Goal: Task Accomplishment & Management: Manage account settings

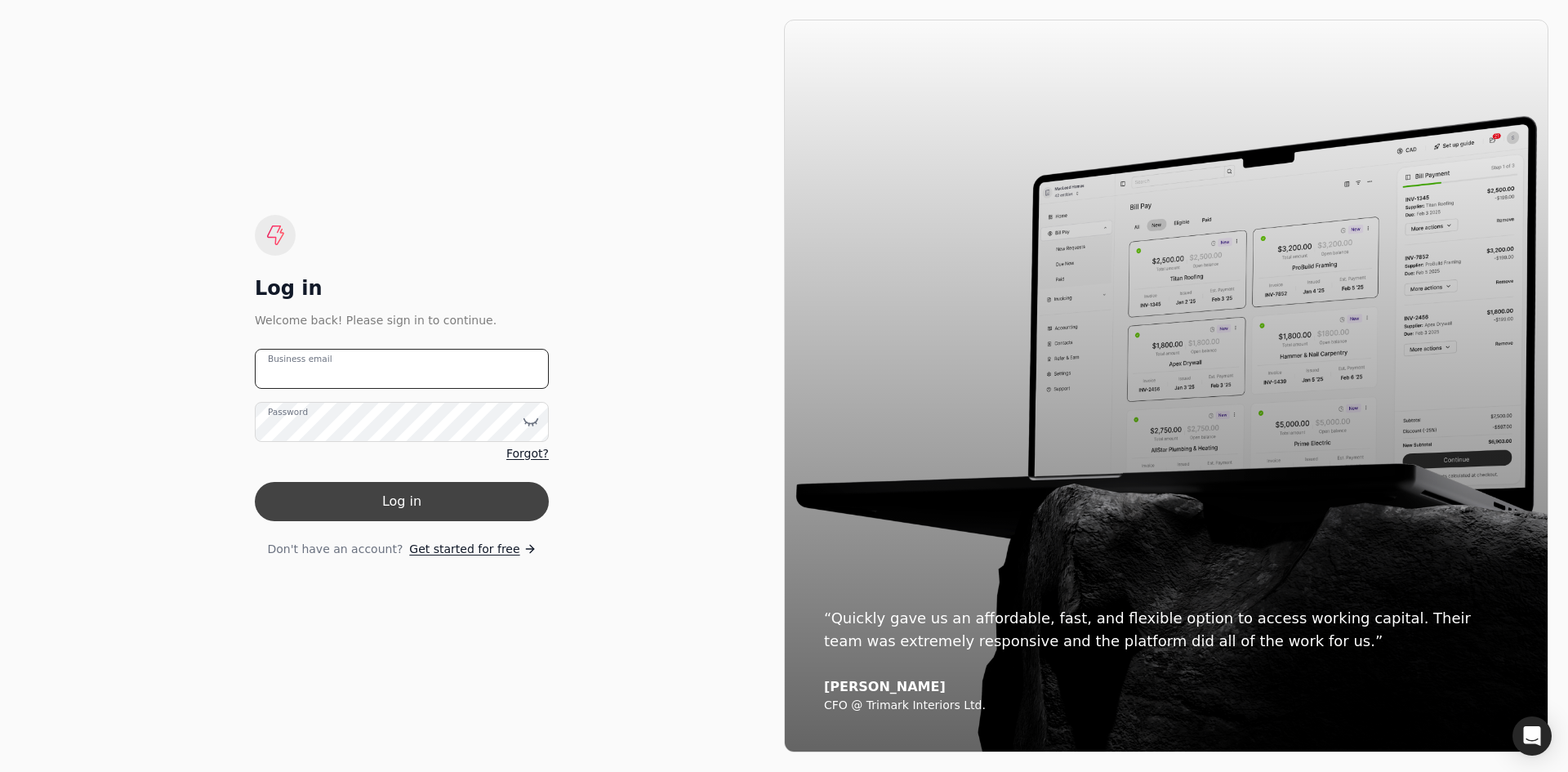
type email "[EMAIL_ADDRESS][DOMAIN_NAME]"
click at [472, 492] on button "Log in" at bounding box center [401, 502] width 294 height 39
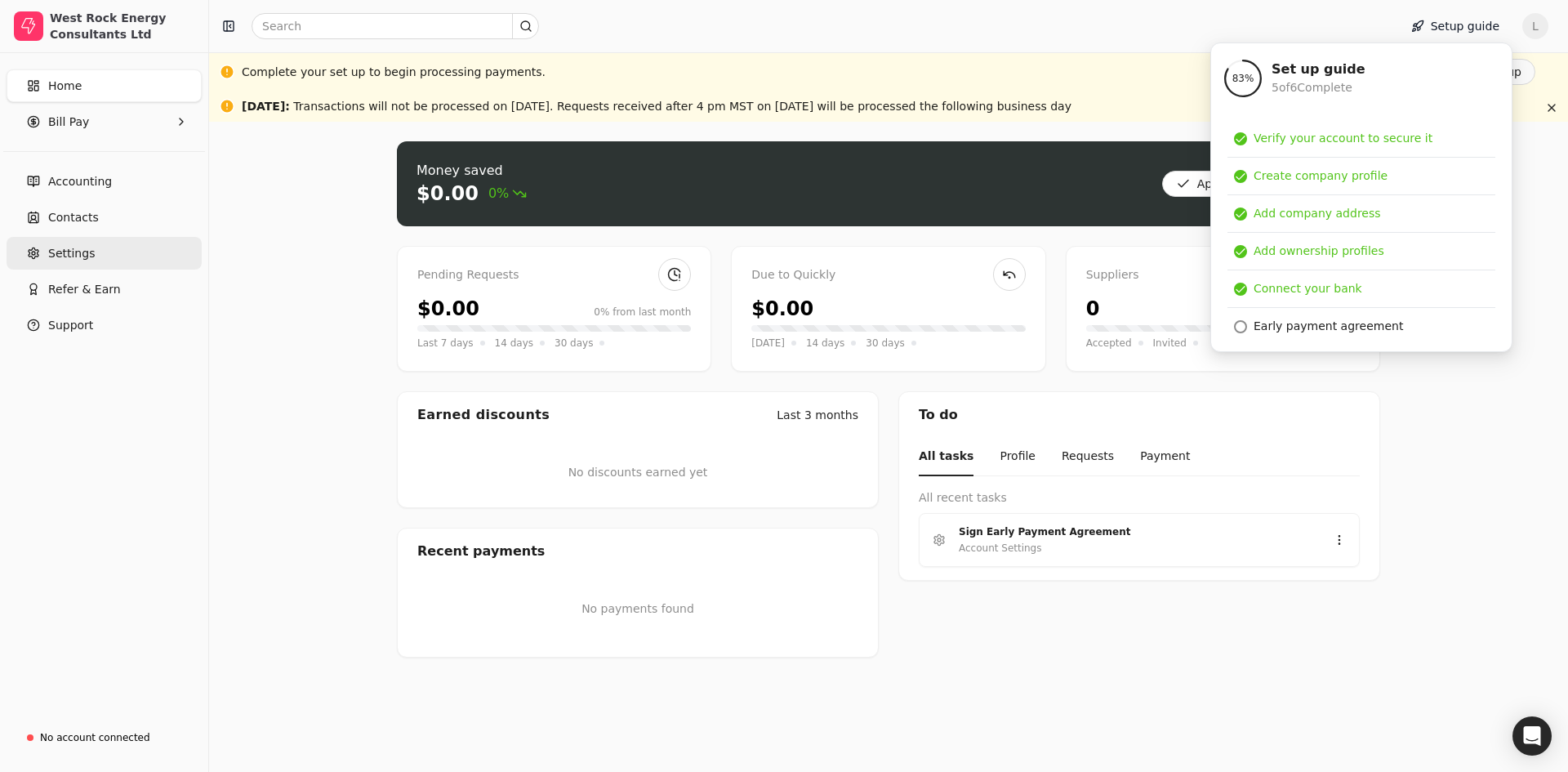
click at [91, 258] on link "Settings" at bounding box center [105, 253] width 196 height 33
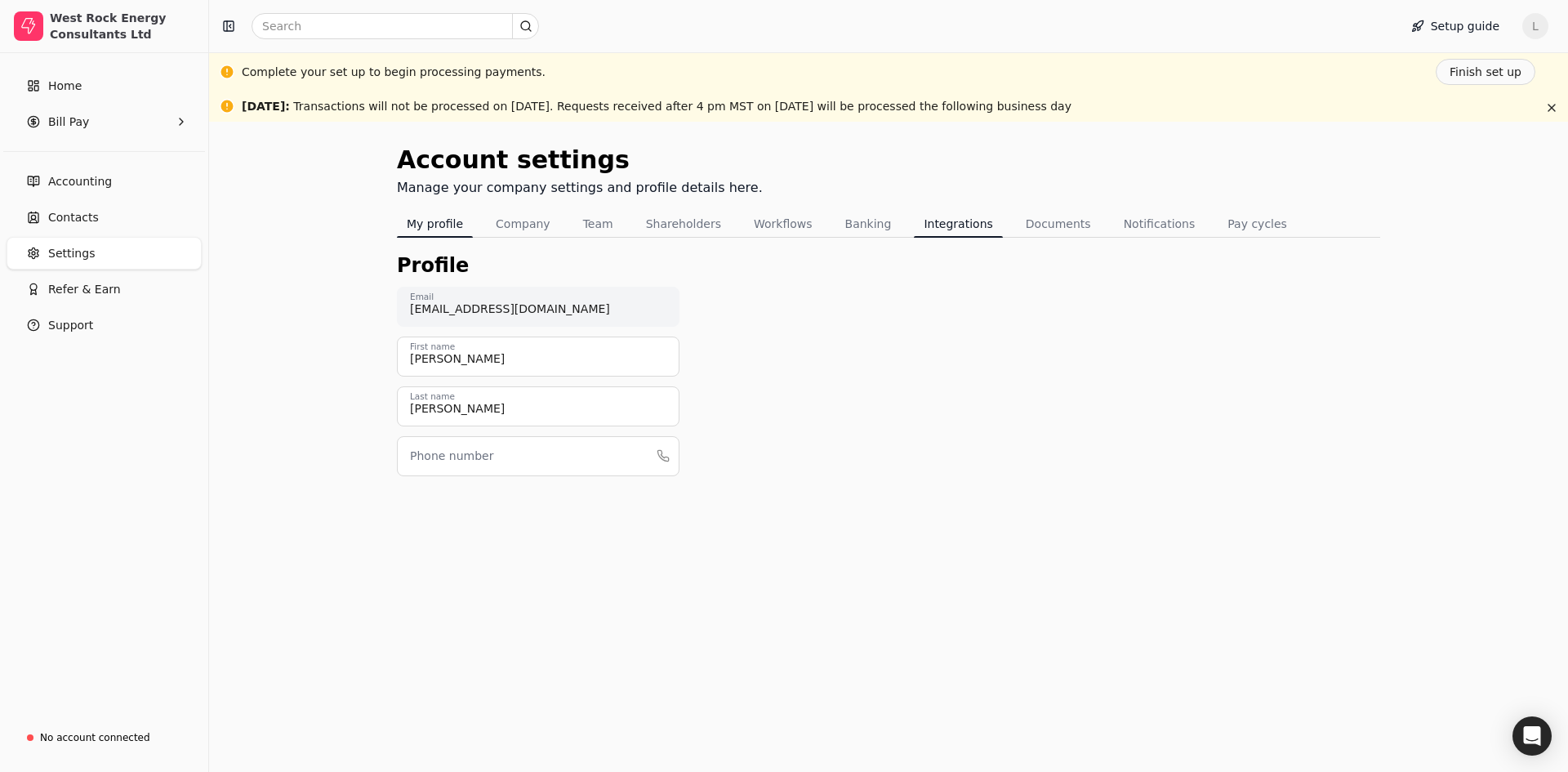
click at [920, 226] on button "Integrations" at bounding box center [958, 224] width 88 height 26
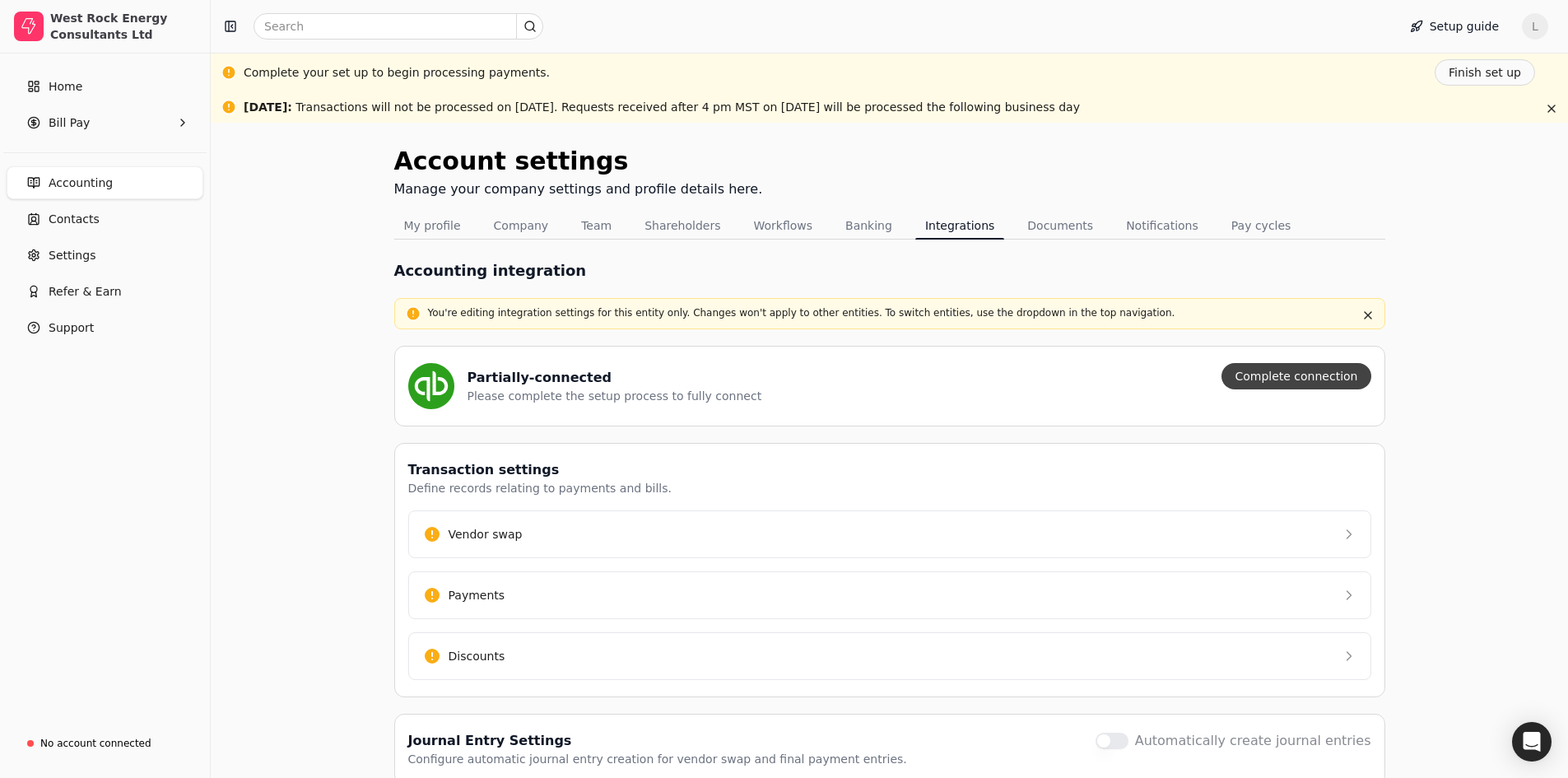
click at [1327, 375] on button "Complete connection" at bounding box center [1296, 376] width 149 height 26
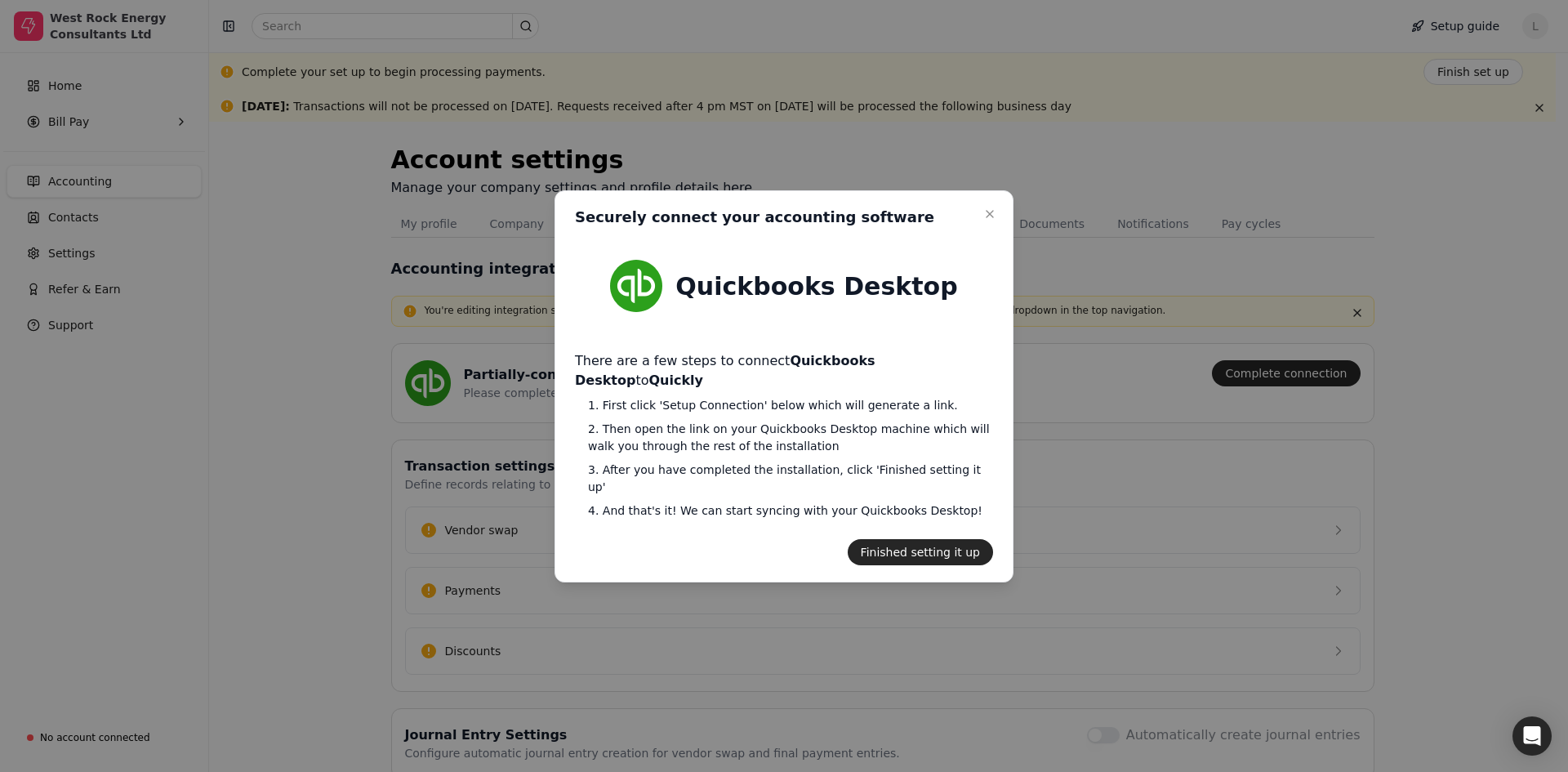
click at [948, 539] on button "Finished setting it up" at bounding box center [920, 552] width 146 height 26
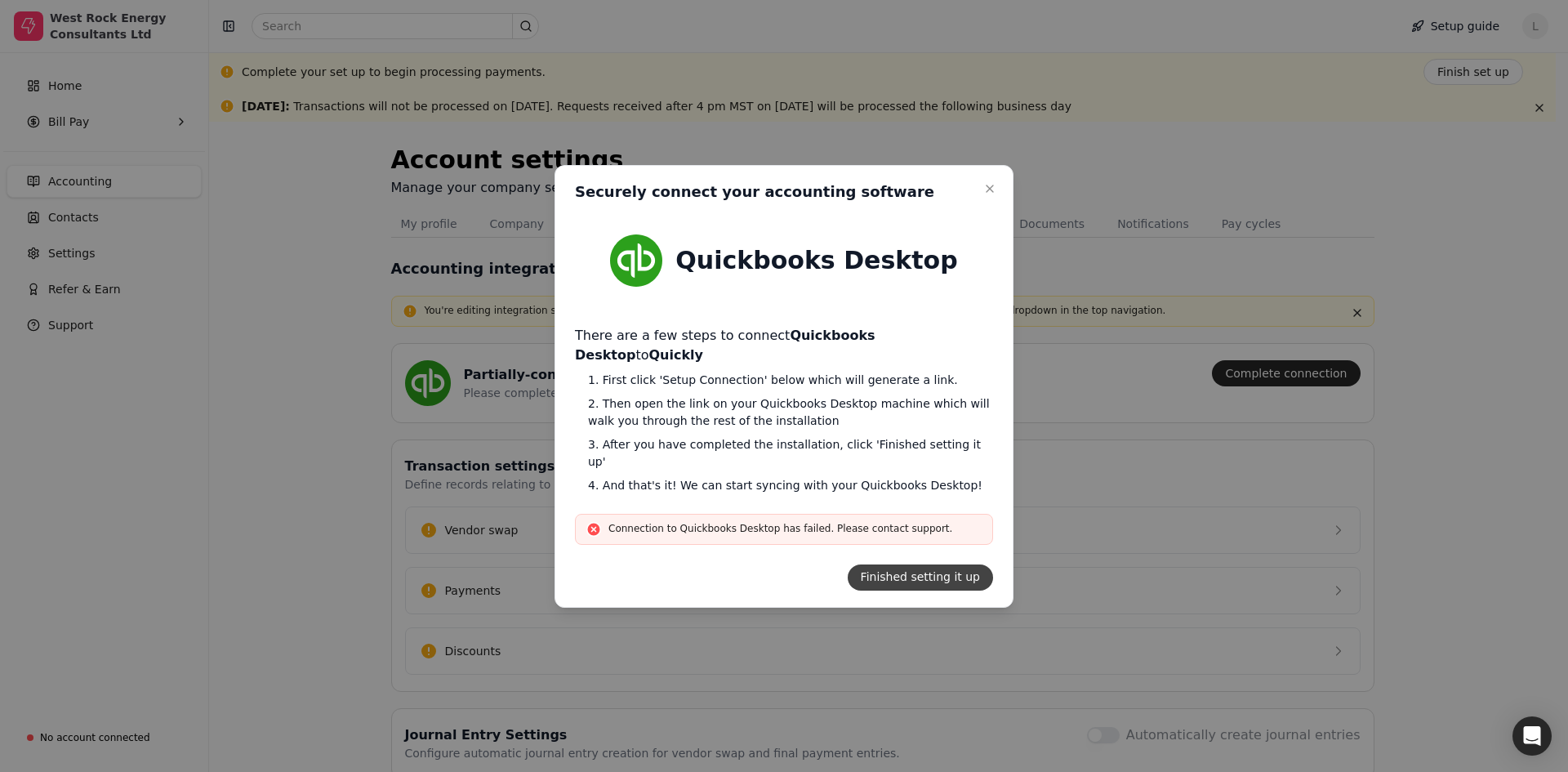
click at [950, 564] on button "Finished setting it up" at bounding box center [920, 577] width 146 height 26
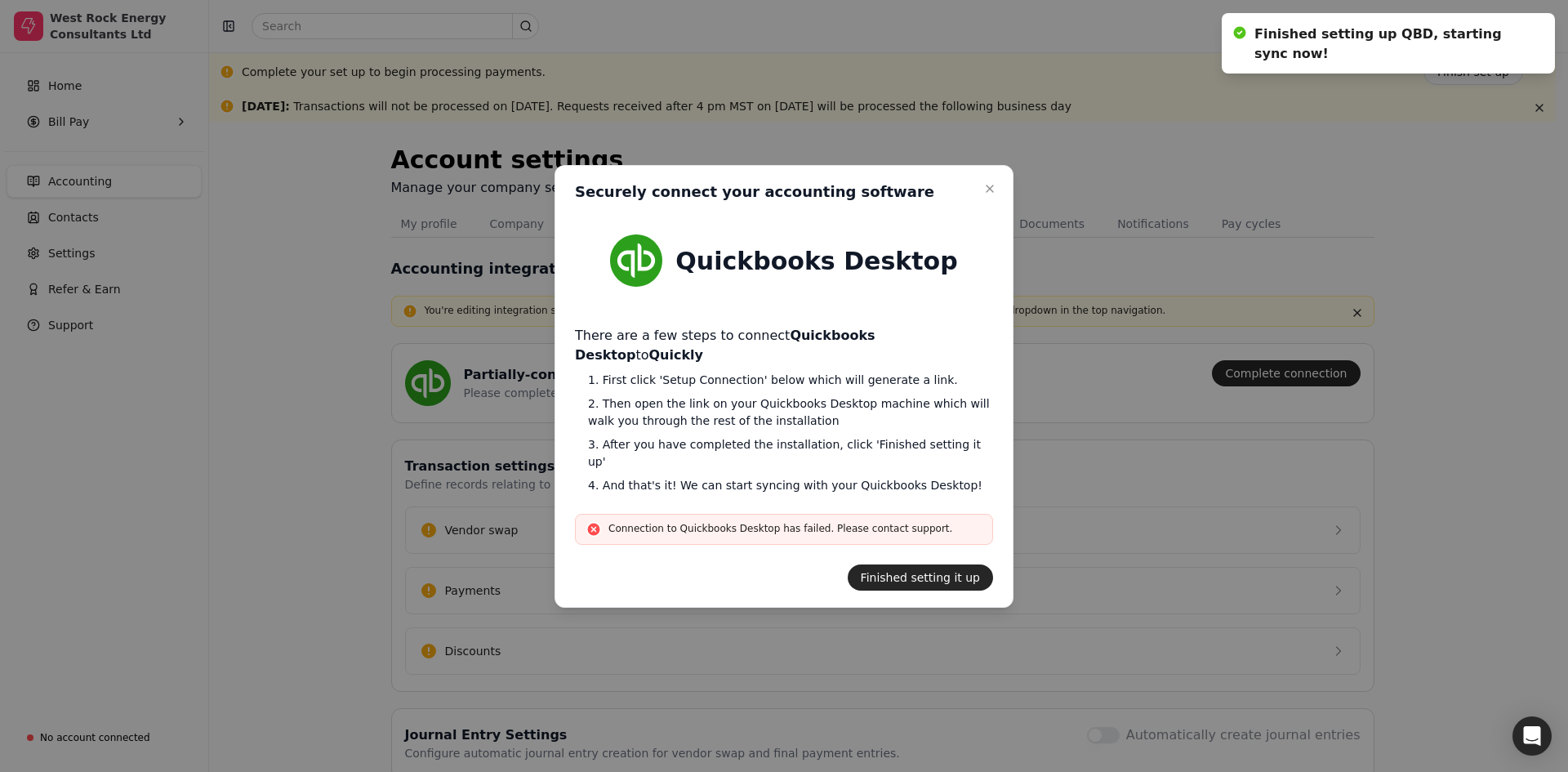
click at [1442, 159] on div at bounding box center [784, 386] width 1568 height 772
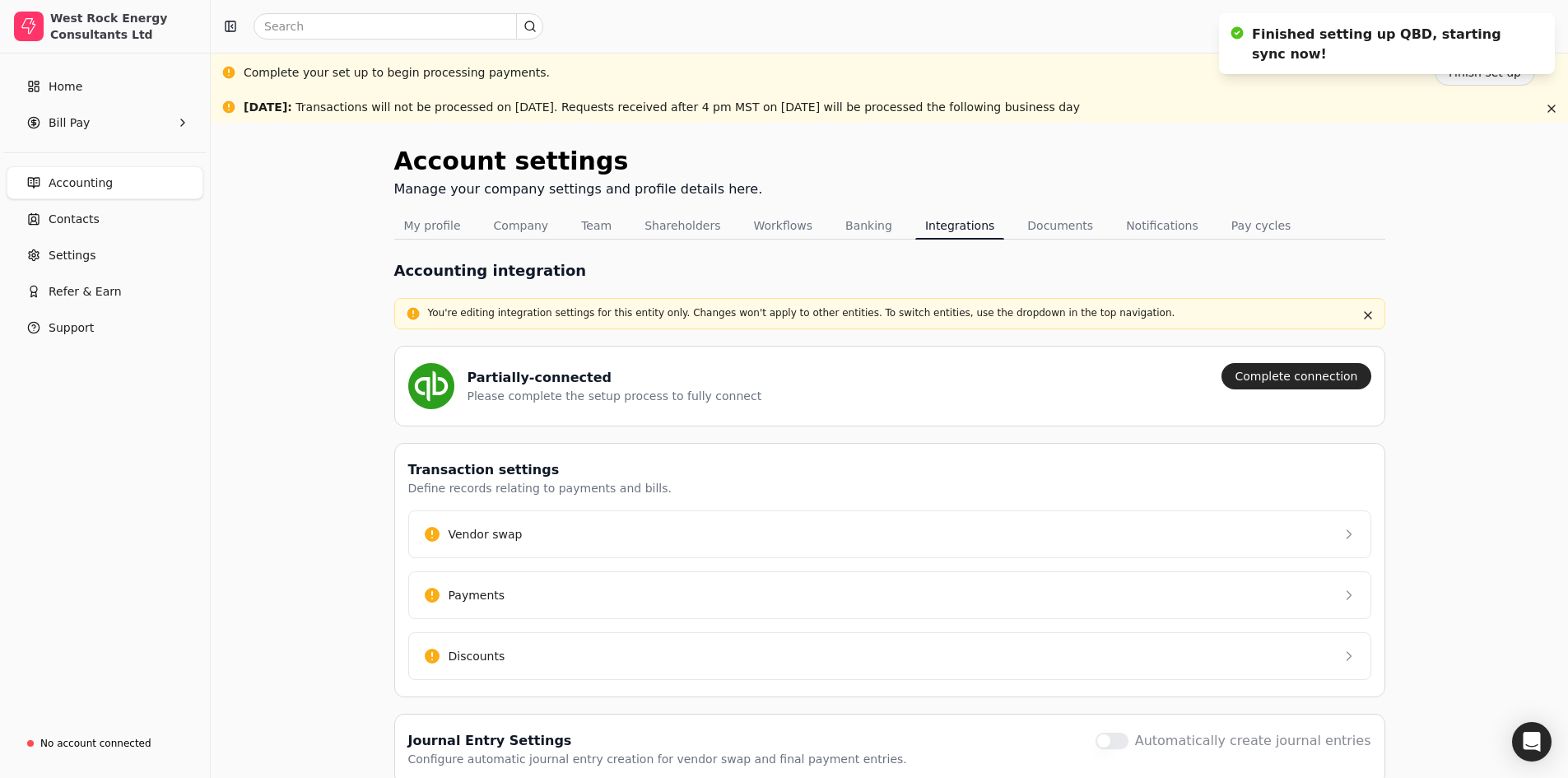
click at [538, 394] on div "Please complete the setup process to fully connect" at bounding box center [615, 397] width 295 height 17
click at [1319, 374] on button "Complete connection" at bounding box center [1296, 376] width 149 height 26
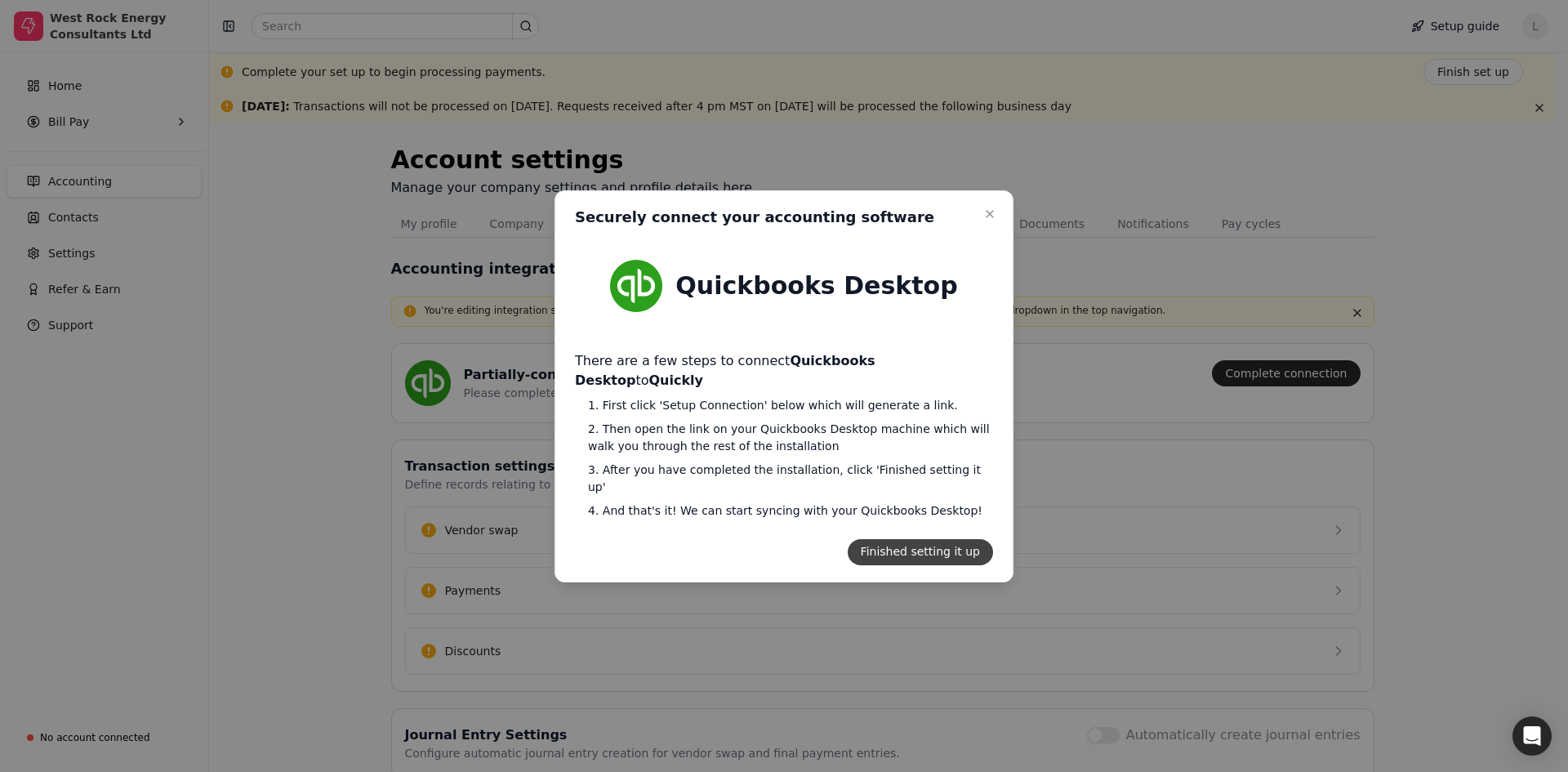
click at [962, 539] on button "Finished setting it up" at bounding box center [920, 552] width 146 height 26
